Goal: Information Seeking & Learning: Learn about a topic

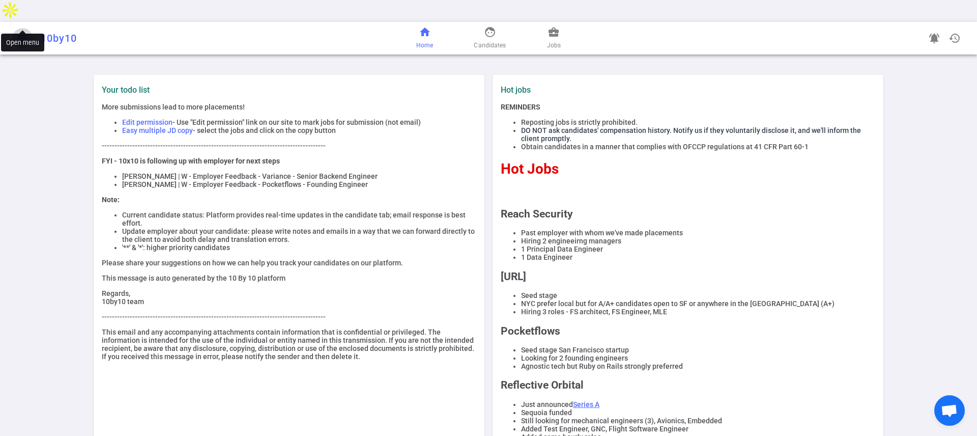
click at [20, 32] on span "menu" at bounding box center [22, 38] width 12 height 12
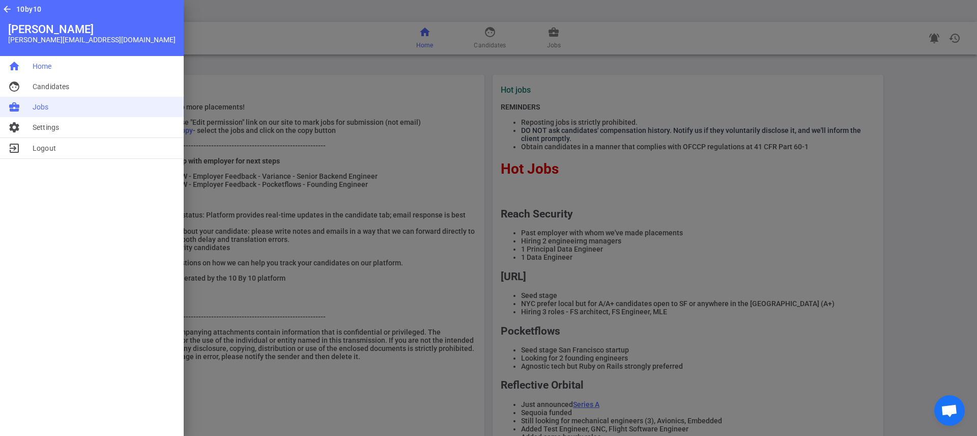
click at [54, 112] on li "business_center Jobs" at bounding box center [92, 107] width 184 height 20
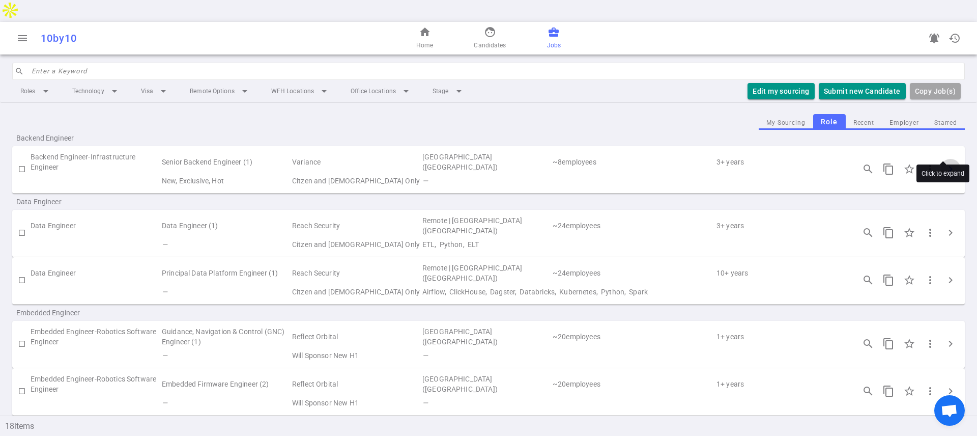
click at [945, 163] on span "chevron_right" at bounding box center [951, 169] width 12 height 12
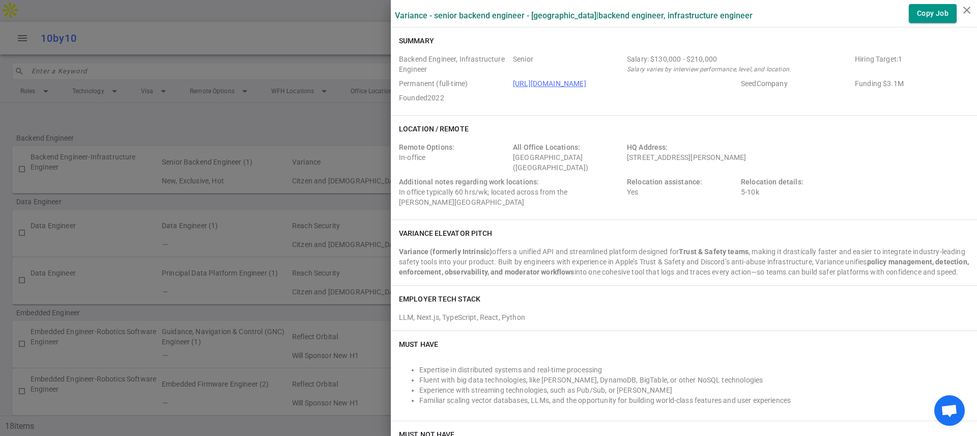
click at [285, 256] on div at bounding box center [488, 218] width 977 height 436
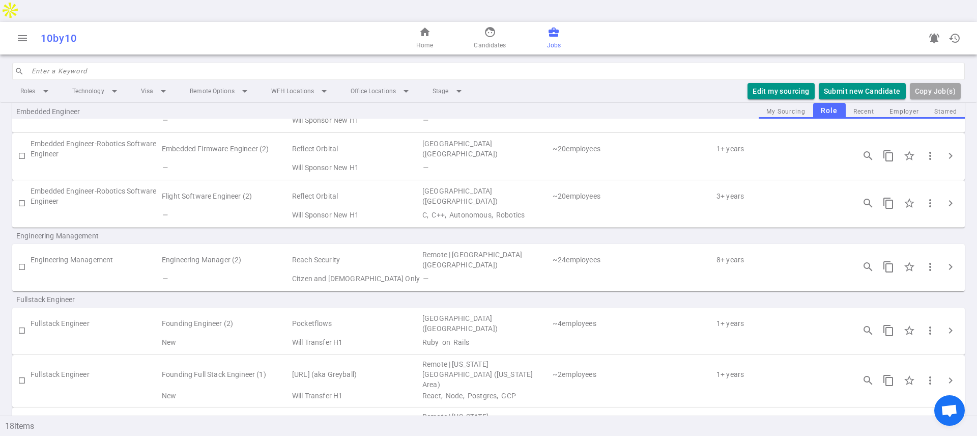
scroll to position [248, 0]
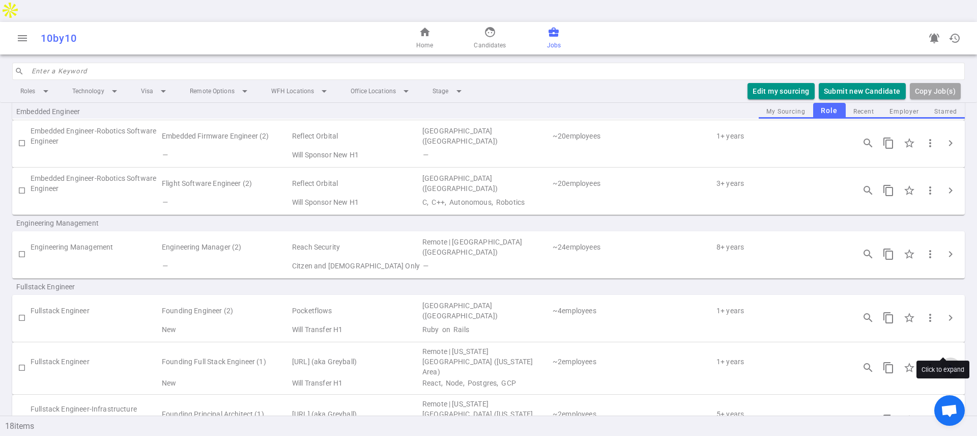
click at [941, 357] on button "chevron_right" at bounding box center [951, 367] width 20 height 20
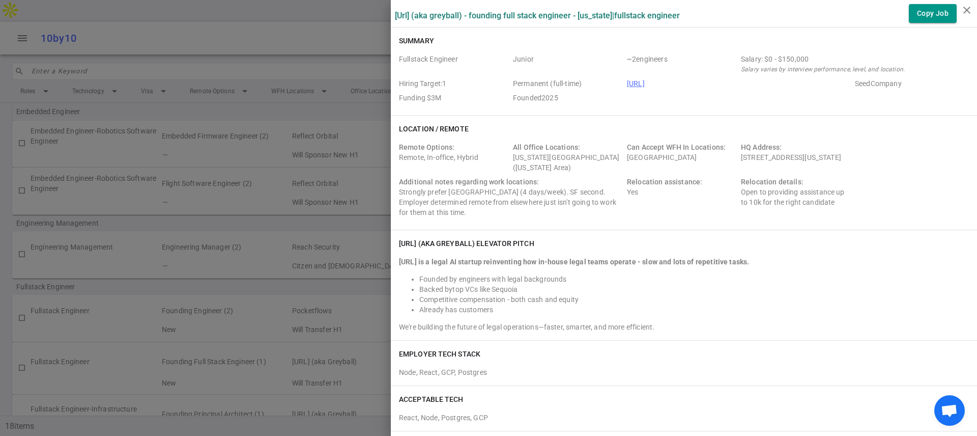
click at [347, 230] on div at bounding box center [488, 218] width 977 height 436
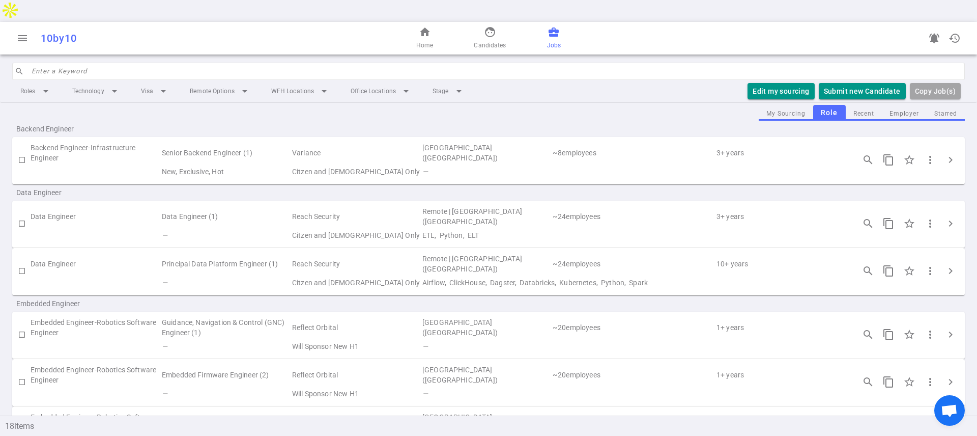
scroll to position [0, 0]
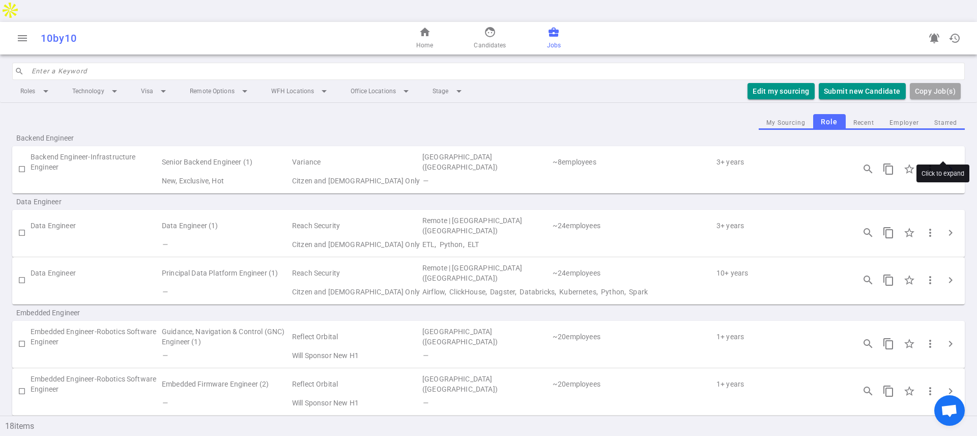
click at [945, 163] on span "chevron_right" at bounding box center [951, 169] width 12 height 12
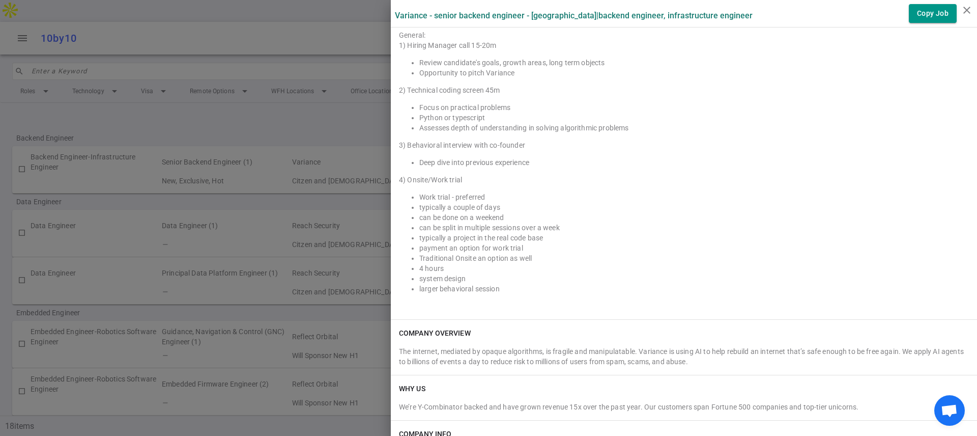
scroll to position [752, 0]
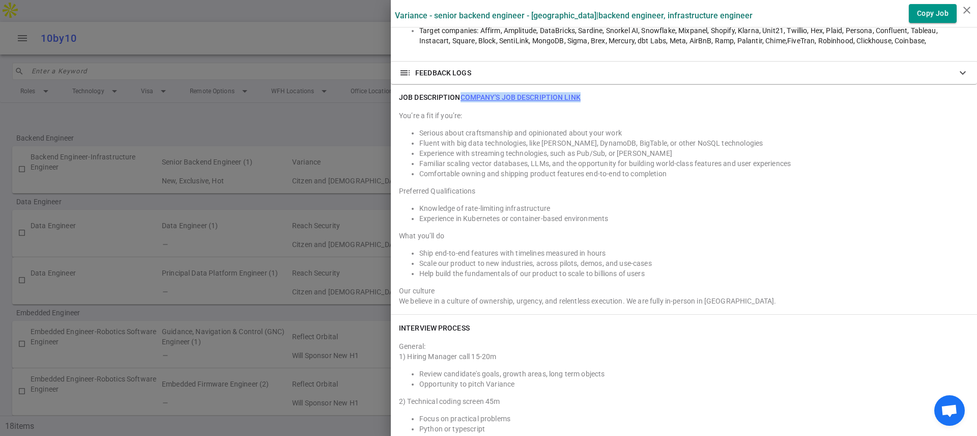
click at [506, 101] on link "Company's job description link" at bounding box center [521, 97] width 120 height 8
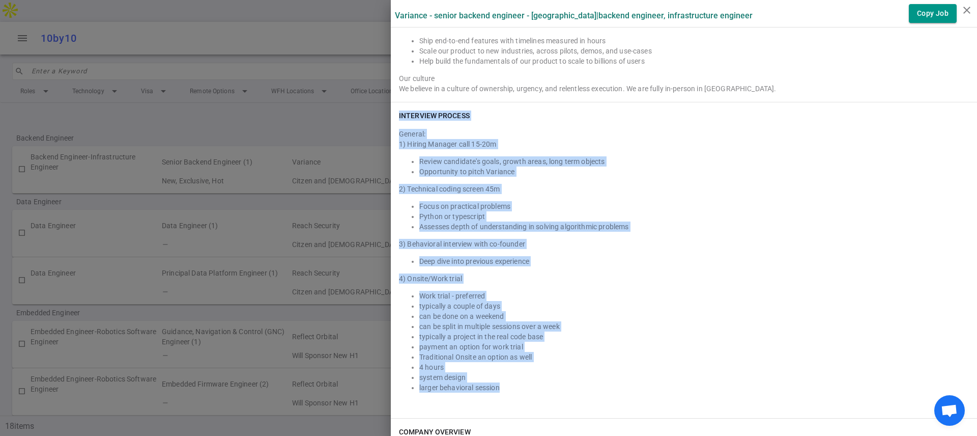
drag, startPoint x: 391, startPoint y: 124, endPoint x: 526, endPoint y: 396, distance: 303.5
click at [526, 396] on div "INTERVIEW PROCESS General: 1) Hiring Manager call 15-20m Review candidate's goa…" at bounding box center [684, 260] width 586 height 316
copy div "INTERVIEW PROCESS General: 1) Hiring Manager call 15-20m Review candidate's goa…"
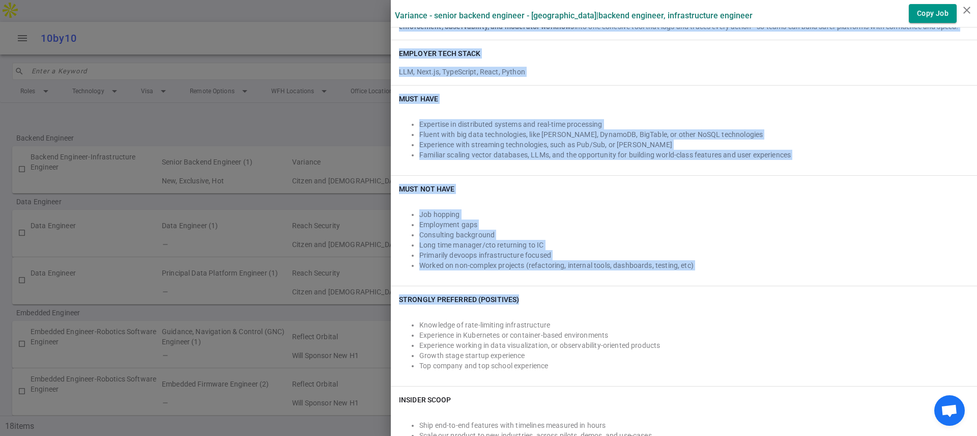
scroll to position [247, 0]
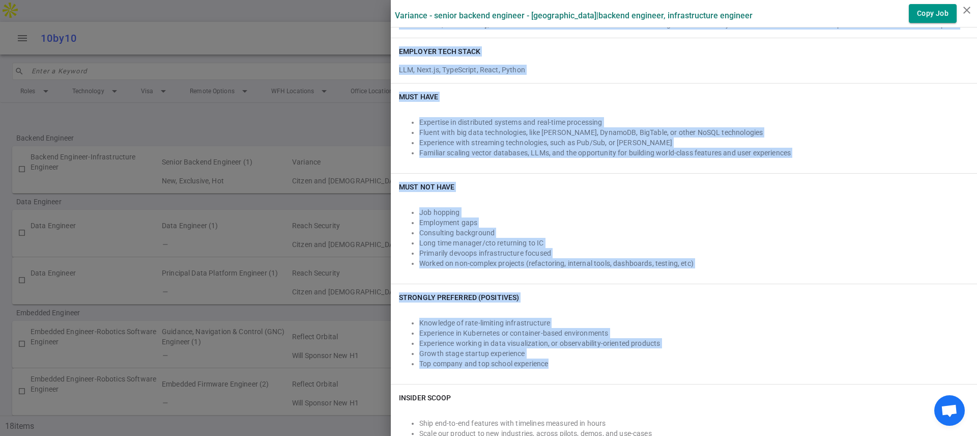
drag, startPoint x: 392, startPoint y: 68, endPoint x: 590, endPoint y: 369, distance: 359.9
copy div "Loremips dolorsit ametc Adipisci (elitsedd Eiusmodte) incidi u laboree DOL mag …"
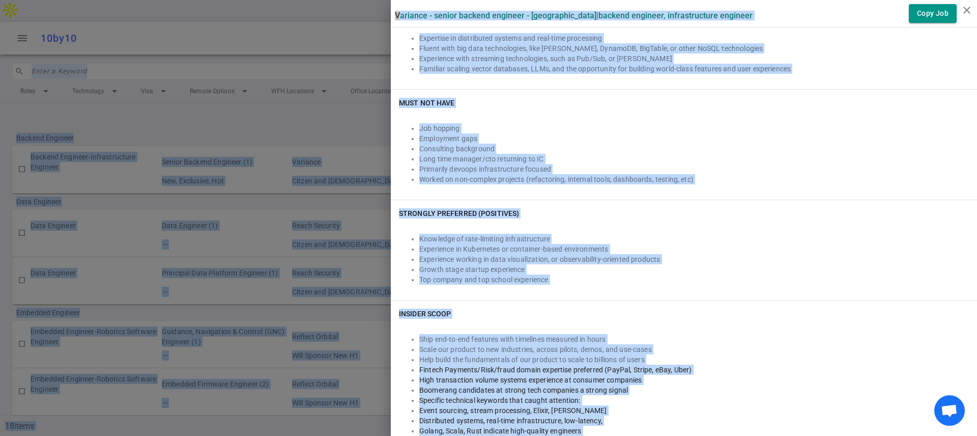
scroll to position [0, 0]
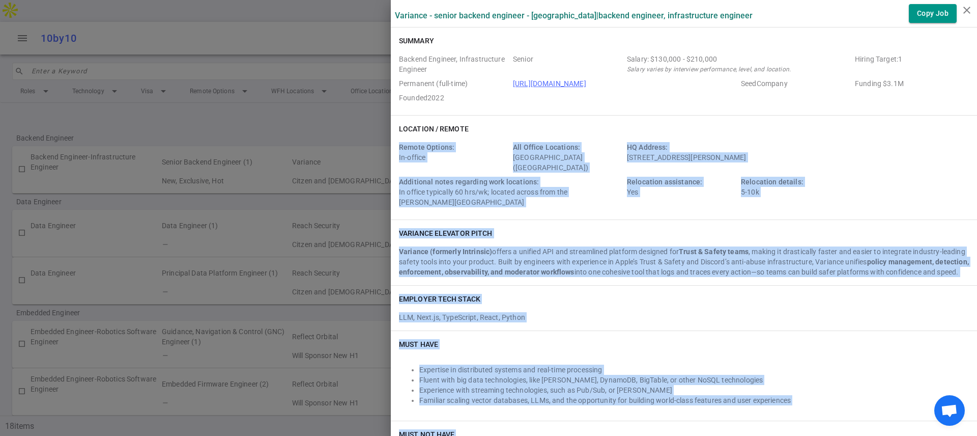
drag, startPoint x: 612, startPoint y: 179, endPoint x: 388, endPoint y: 151, distance: 225.2
copy div "Loremi Dolorsi: Am-consec Adi Elitse Doeiusmod: Tem Incididun (Utl Etdolorem Al…"
